Goal: Navigation & Orientation: Find specific page/section

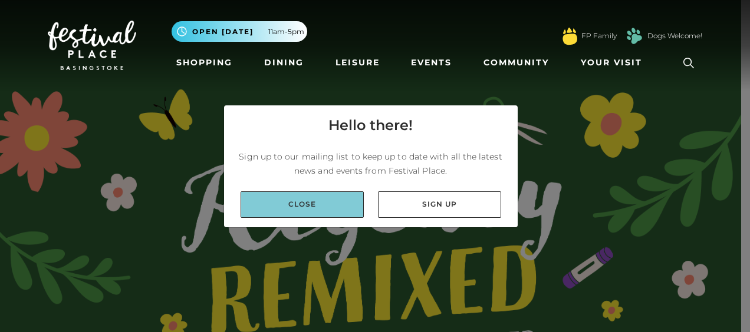
click at [288, 207] on link "Close" at bounding box center [301, 205] width 123 height 27
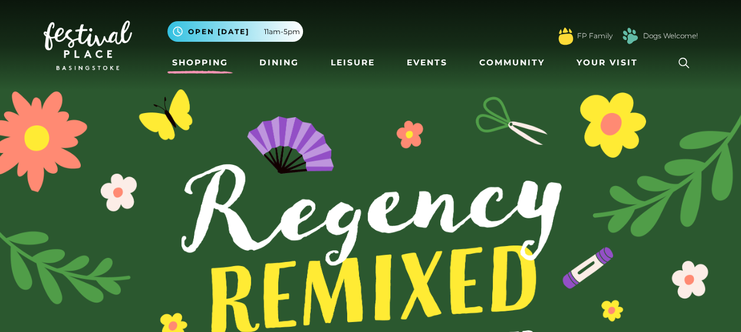
click at [197, 63] on link "Shopping" at bounding box center [199, 63] width 65 height 22
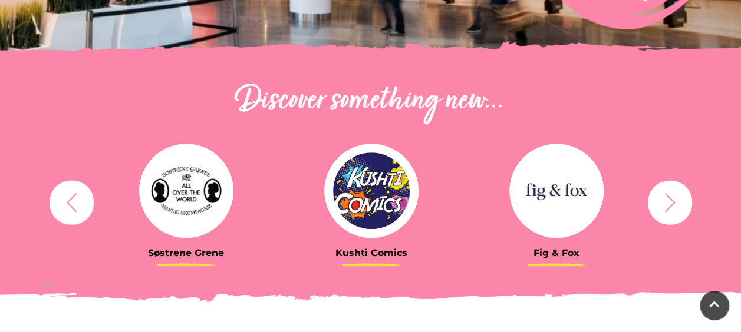
scroll to position [377, 0]
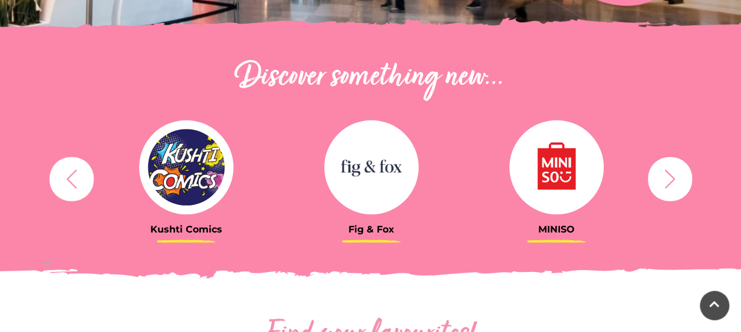
click at [682, 189] on button "button" at bounding box center [670, 179] width 44 height 44
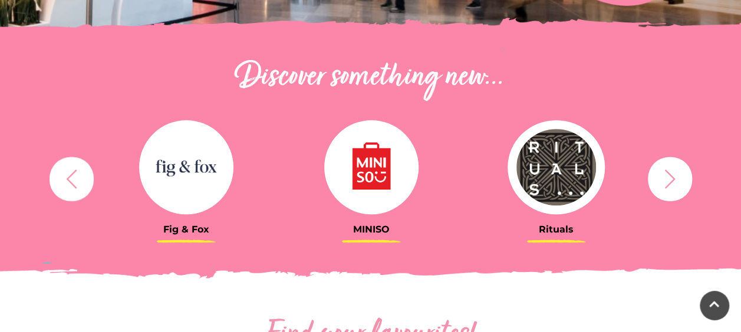
click at [682, 189] on button "button" at bounding box center [670, 179] width 44 height 44
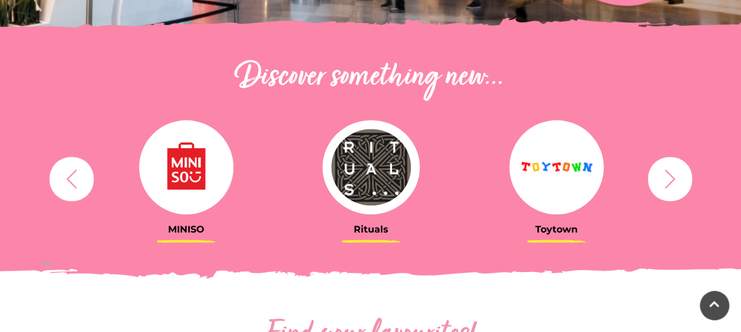
click at [682, 189] on button "button" at bounding box center [670, 179] width 44 height 44
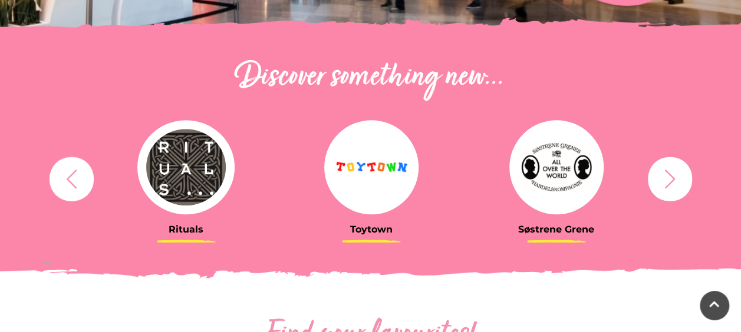
click at [682, 189] on button "button" at bounding box center [670, 179] width 44 height 44
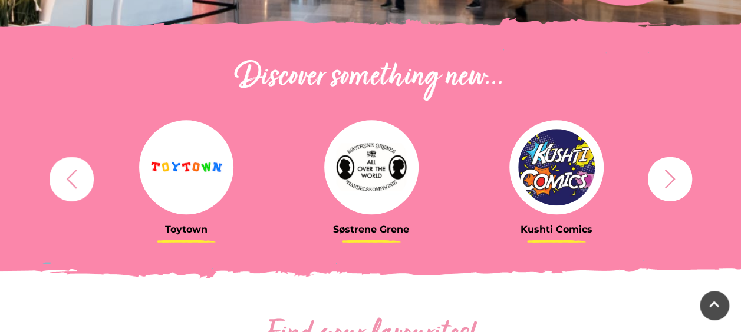
click at [681, 193] on button "button" at bounding box center [670, 179] width 44 height 44
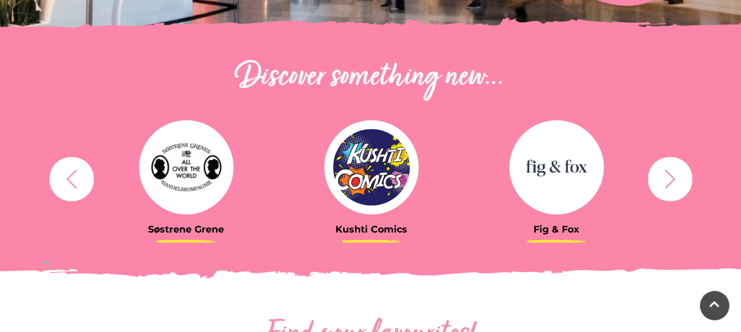
click at [681, 193] on button "button" at bounding box center [670, 179] width 44 height 44
click at [671, 181] on icon "button" at bounding box center [669, 178] width 11 height 19
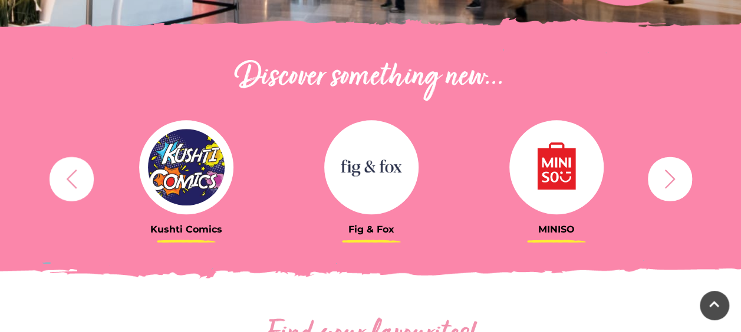
click at [668, 189] on icon "button" at bounding box center [670, 179] width 22 height 22
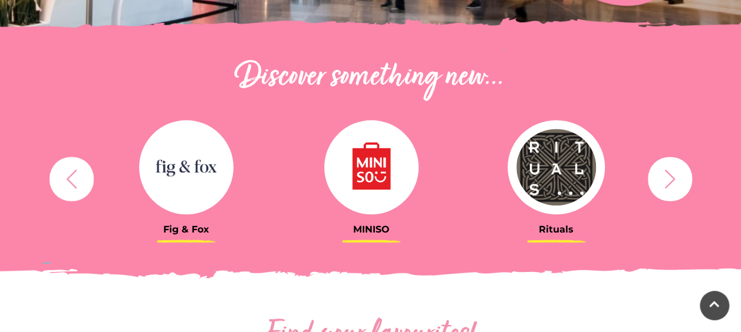
click at [668, 189] on icon "button" at bounding box center [670, 179] width 22 height 22
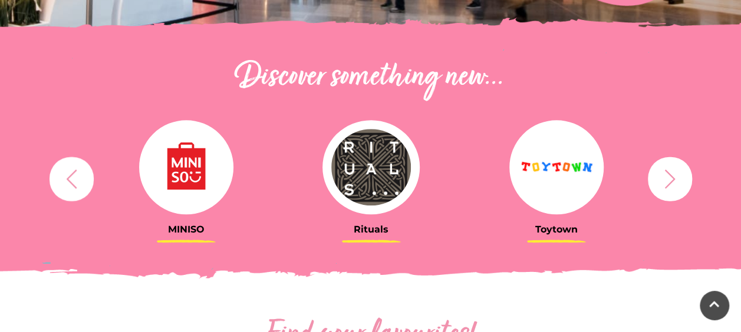
click at [668, 189] on icon "button" at bounding box center [670, 179] width 22 height 22
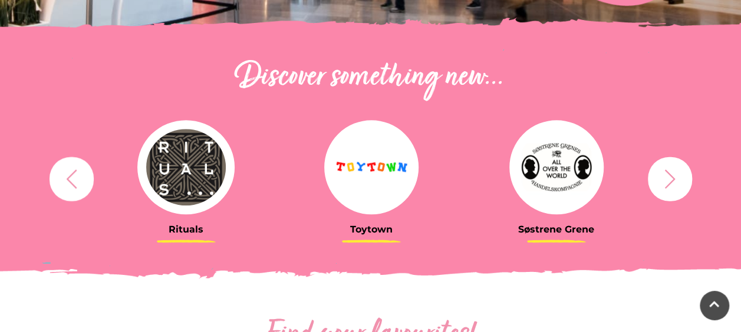
click at [668, 189] on icon "button" at bounding box center [670, 179] width 22 height 22
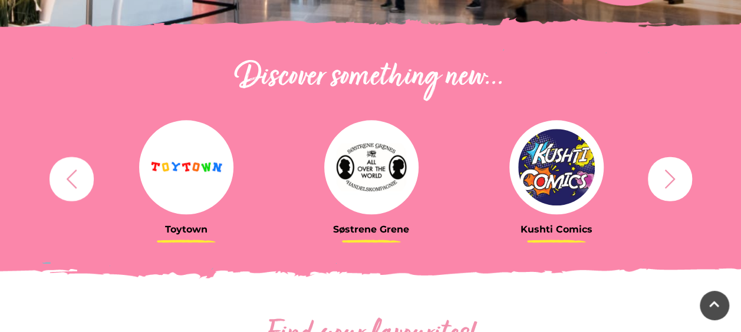
click at [668, 189] on icon "button" at bounding box center [670, 179] width 22 height 22
click at [668, 182] on icon "button" at bounding box center [670, 179] width 22 height 22
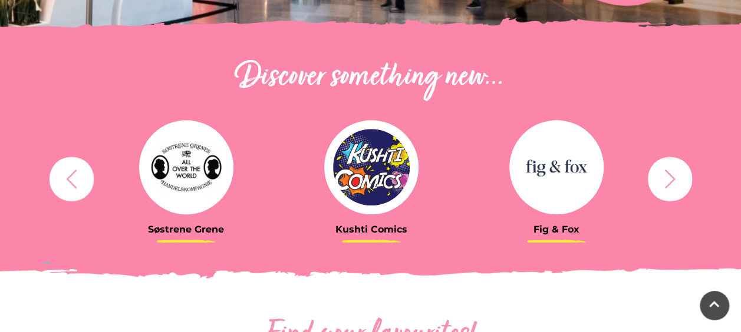
click at [668, 182] on icon "button" at bounding box center [670, 179] width 22 height 22
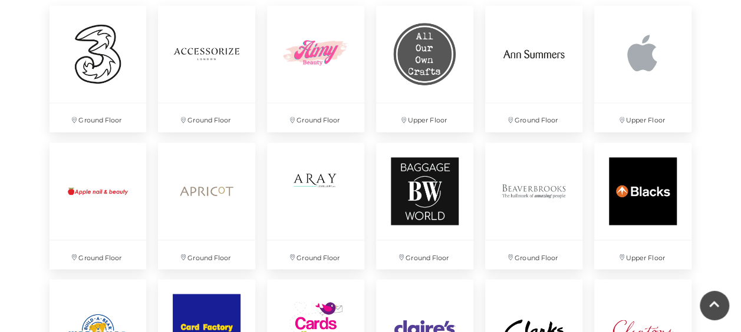
scroll to position [903, 0]
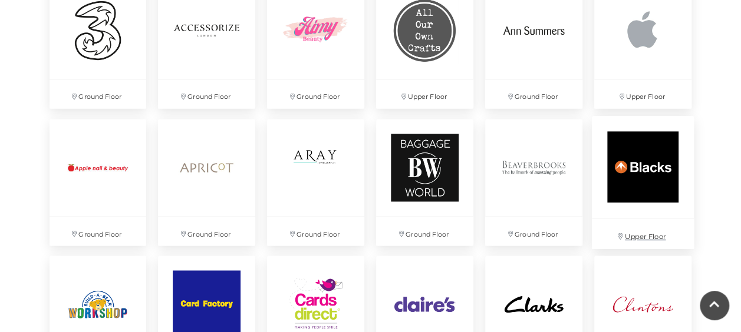
click at [648, 173] on img at bounding box center [643, 167] width 102 height 102
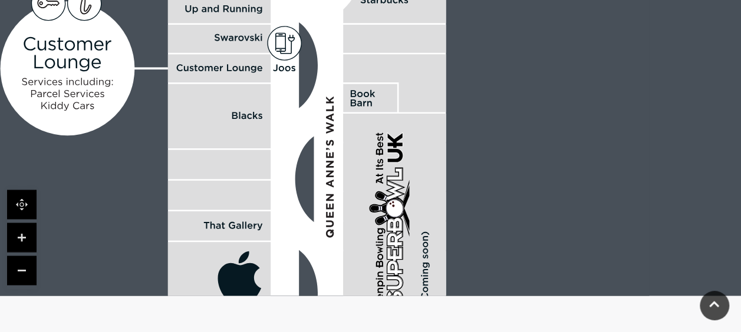
scroll to position [974, 0]
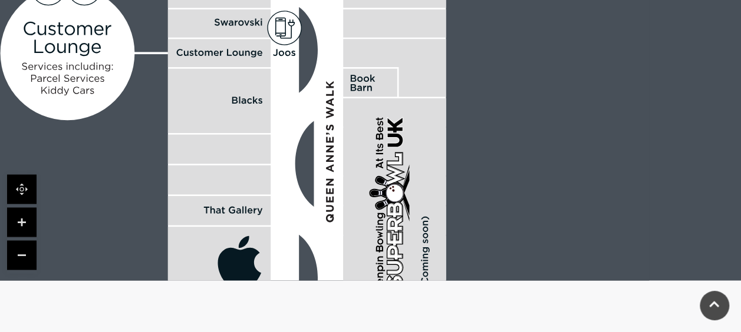
click at [21, 249] on link at bounding box center [21, 254] width 29 height 29
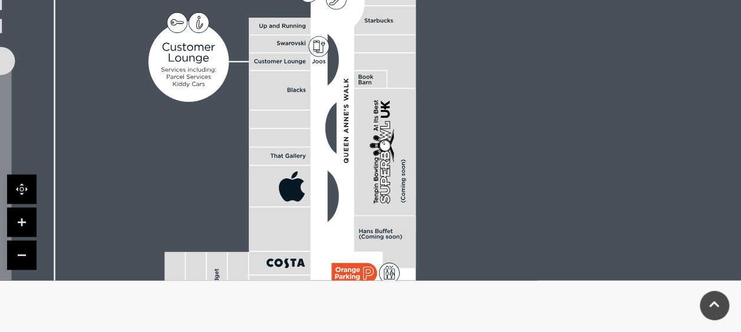
click at [21, 249] on link at bounding box center [21, 254] width 29 height 29
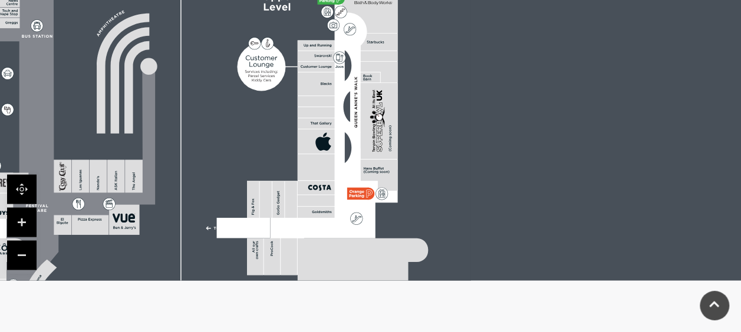
click at [21, 249] on link at bounding box center [21, 254] width 29 height 29
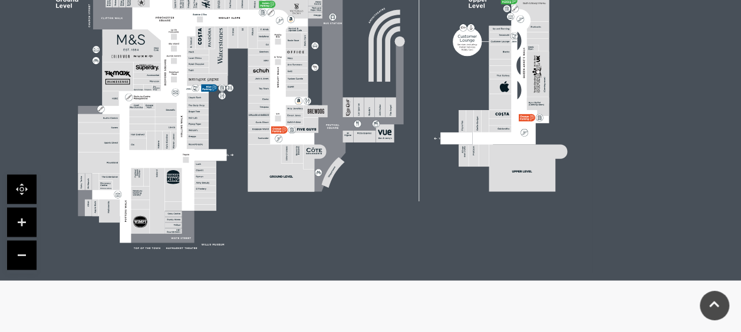
drag, startPoint x: 278, startPoint y: 219, endPoint x: 294, endPoint y: 274, distance: 57.2
click at [294, 274] on div at bounding box center [311, 74] width 733 height 413
drag, startPoint x: 628, startPoint y: 52, endPoint x: 629, endPoint y: 99, distance: 47.2
click at [629, 99] on icon at bounding box center [311, 74] width 718 height 397
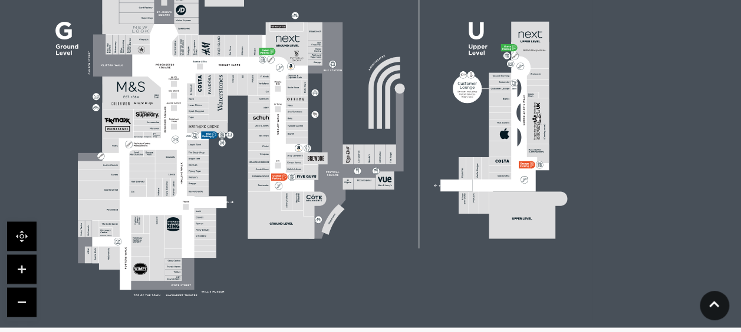
scroll to position [903, 0]
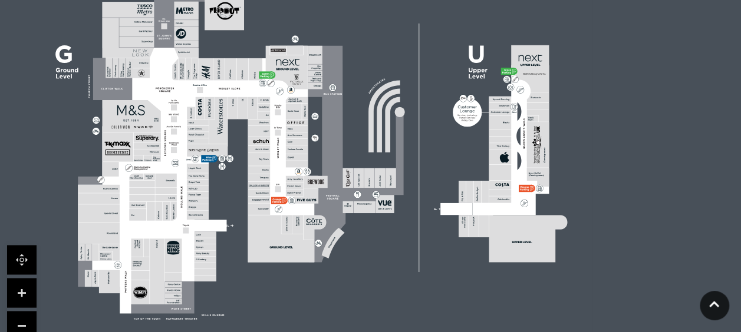
click at [21, 291] on link at bounding box center [21, 292] width 29 height 29
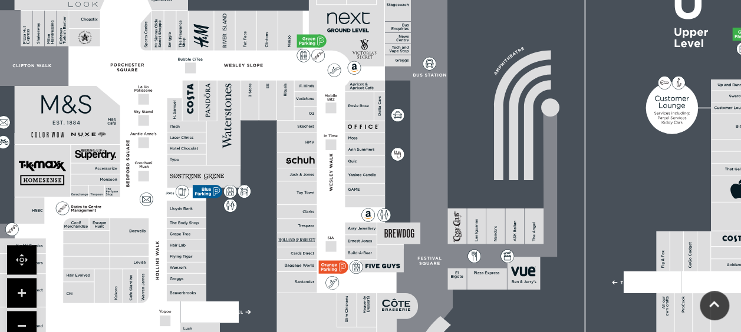
drag, startPoint x: 140, startPoint y: 42, endPoint x: 267, endPoint y: 65, distance: 128.7
click at [267, 65] on polygon at bounding box center [187, 220] width 433 height 502
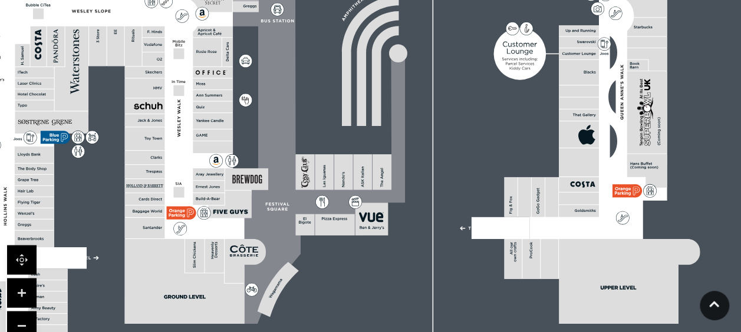
drag, startPoint x: 304, startPoint y: 128, endPoint x: 101, endPoint y: 58, distance: 214.7
click at [125, 67] on rect at bounding box center [145, 72] width 40 height 11
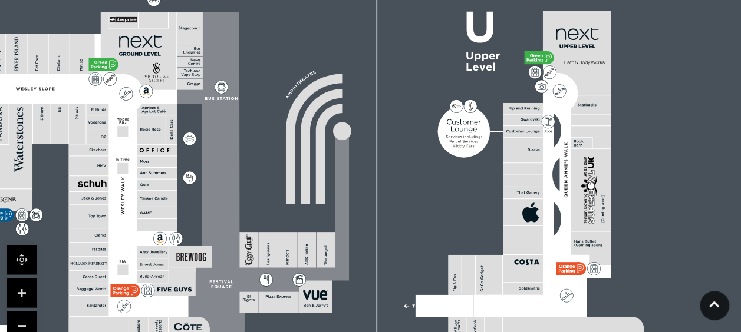
drag, startPoint x: 410, startPoint y: 108, endPoint x: 405, endPoint y: 203, distance: 95.0
click at [405, 203] on rect at bounding box center [183, 191] width 1014 height 716
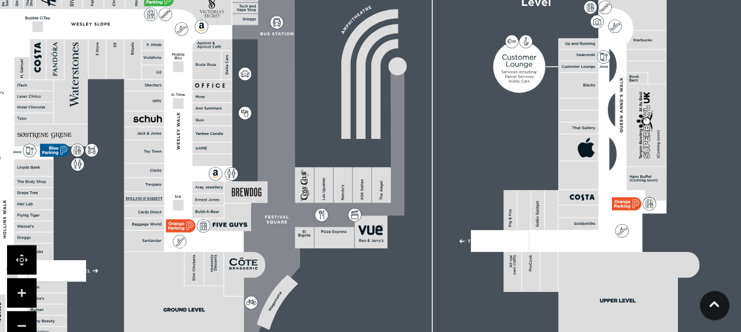
drag, startPoint x: 271, startPoint y: 95, endPoint x: 327, endPoint y: 31, distance: 84.8
click at [327, 31] on rect at bounding box center [238, 126] width 1014 height 716
click at [299, 60] on rect at bounding box center [238, 126] width 1014 height 716
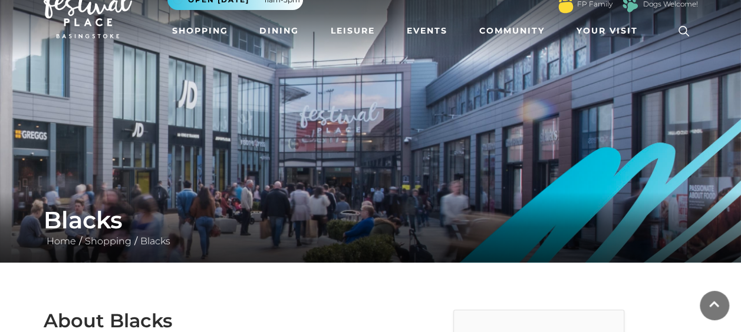
scroll to position [0, 0]
